Goal: Entertainment & Leisure: Consume media (video, audio)

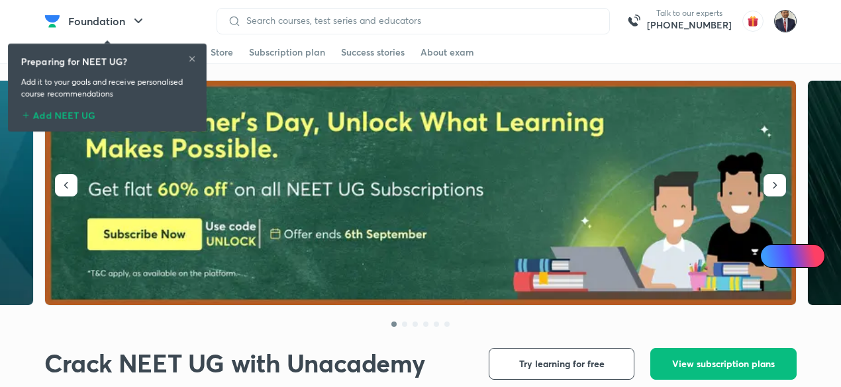
click at [783, 22] on img at bounding box center [785, 21] width 23 height 23
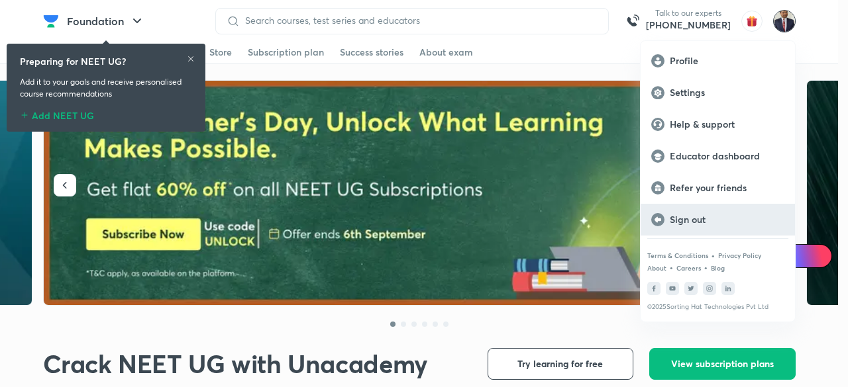
click at [701, 222] on p "Sign out" at bounding box center [726, 220] width 115 height 12
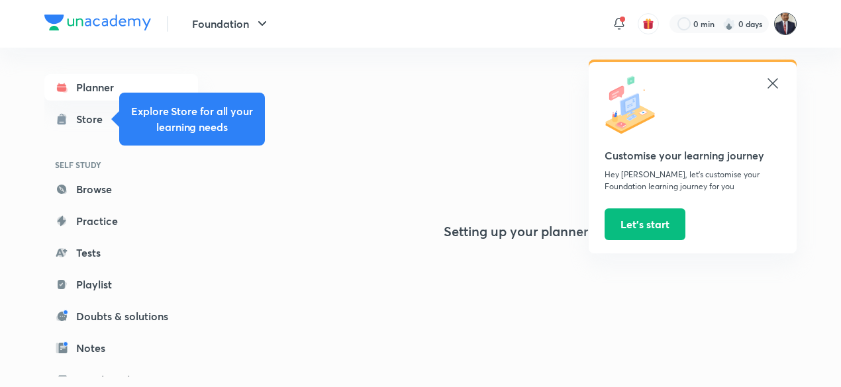
click at [788, 24] on img at bounding box center [785, 24] width 23 height 23
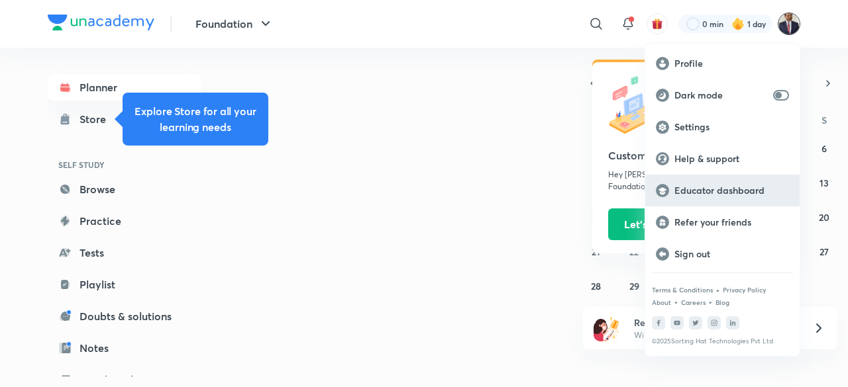
click at [714, 191] on p "Educator dashboard" at bounding box center [731, 191] width 115 height 12
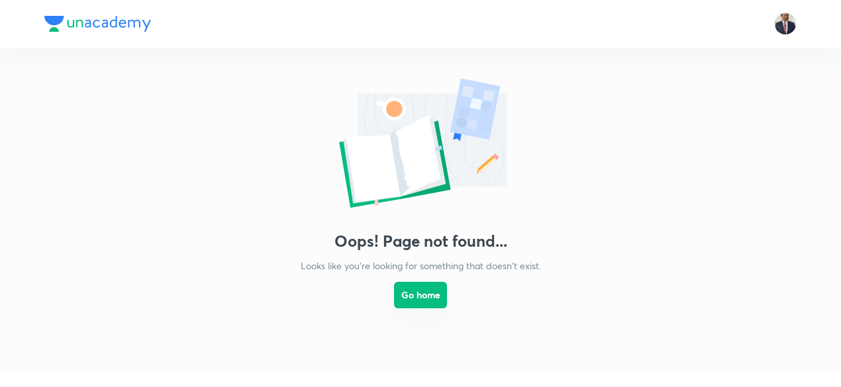
click at [435, 291] on button "Go home" at bounding box center [420, 295] width 53 height 26
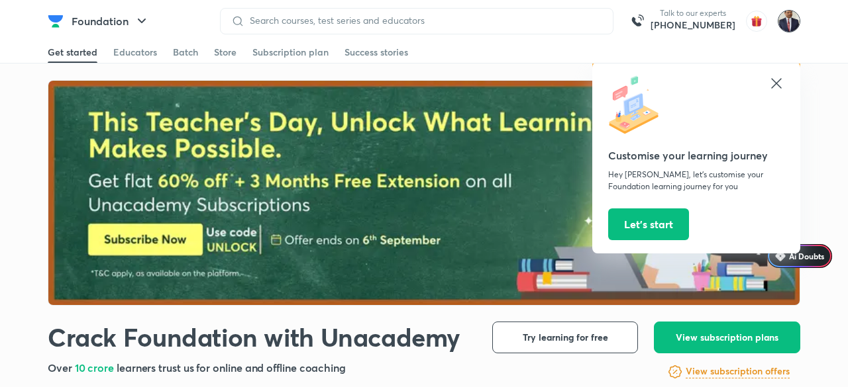
click at [785, 25] on img at bounding box center [788, 21] width 23 height 23
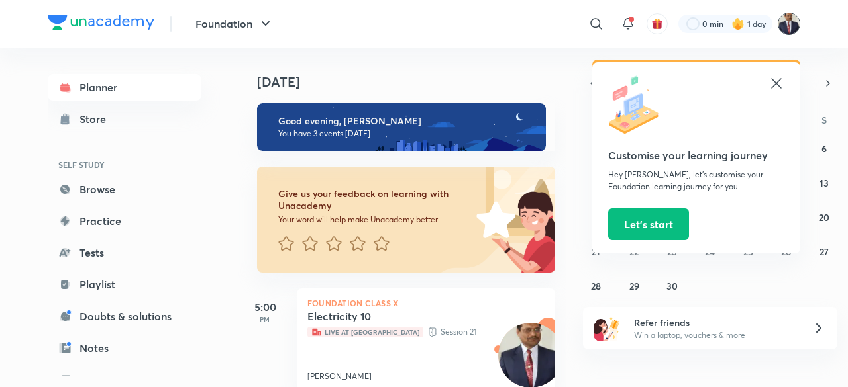
click at [788, 24] on img at bounding box center [788, 24] width 23 height 23
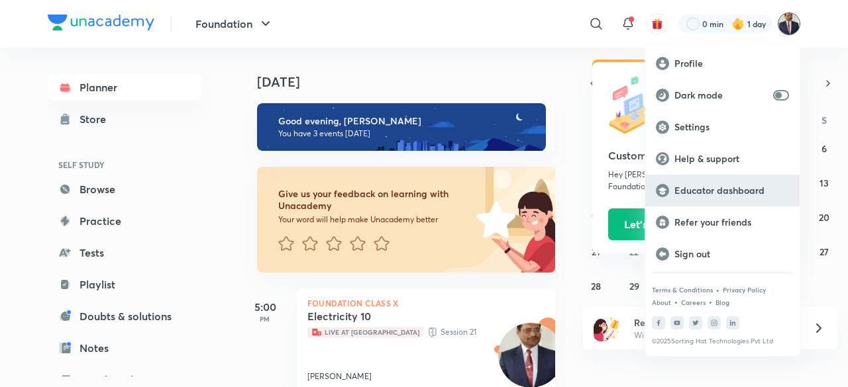
click at [713, 188] on p "Educator dashboard" at bounding box center [731, 191] width 115 height 12
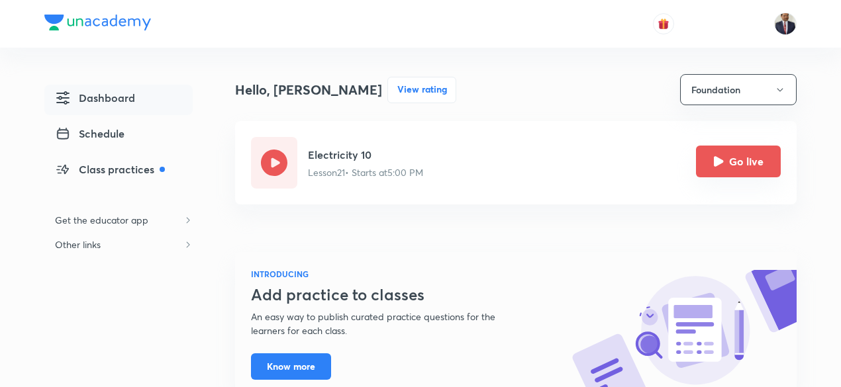
click at [703, 155] on button "Go live" at bounding box center [738, 162] width 85 height 32
